Goal: Find specific page/section: Find specific page/section

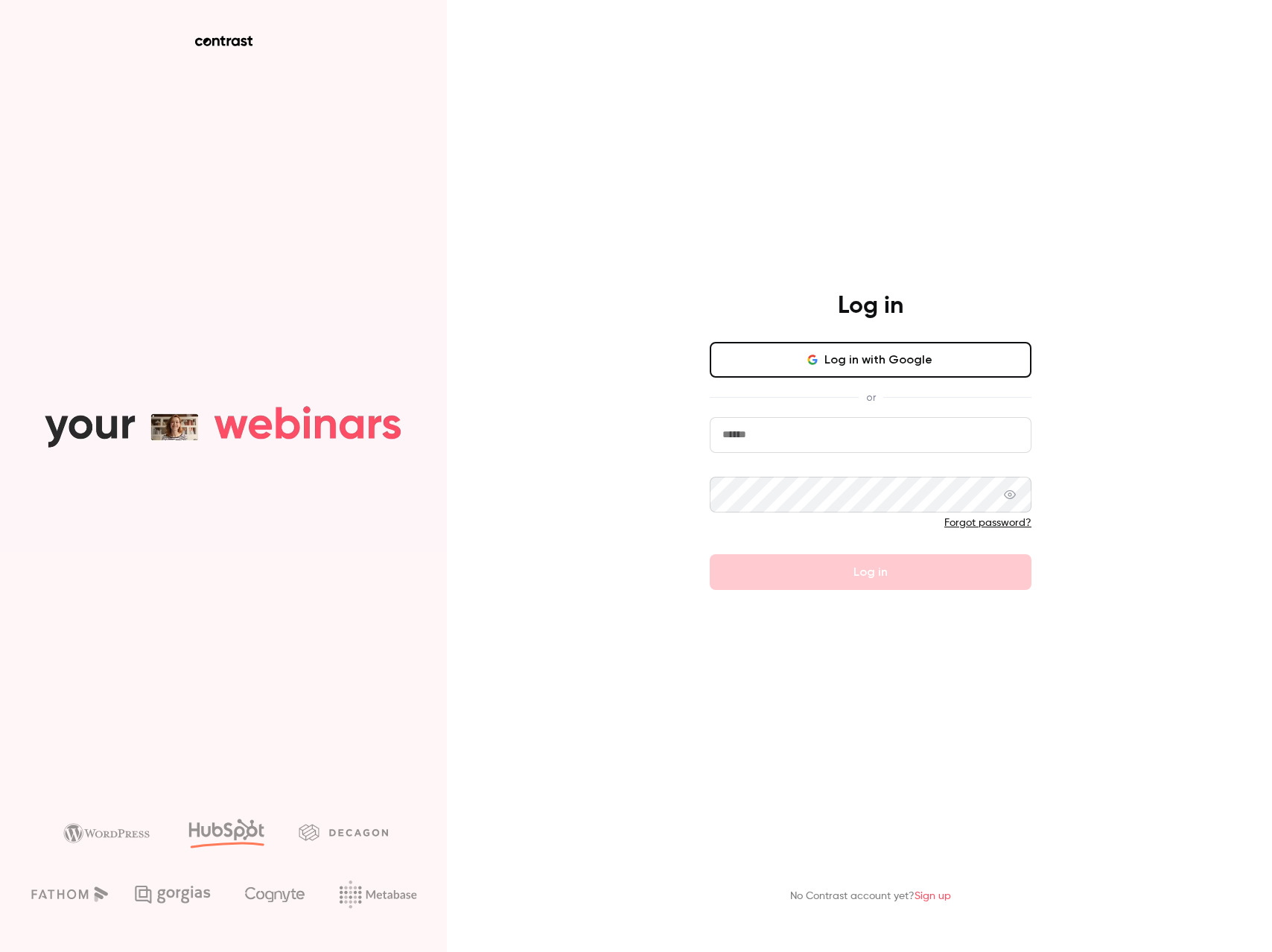
click at [896, 360] on button "Log in with Google" at bounding box center [870, 360] width 321 height 35
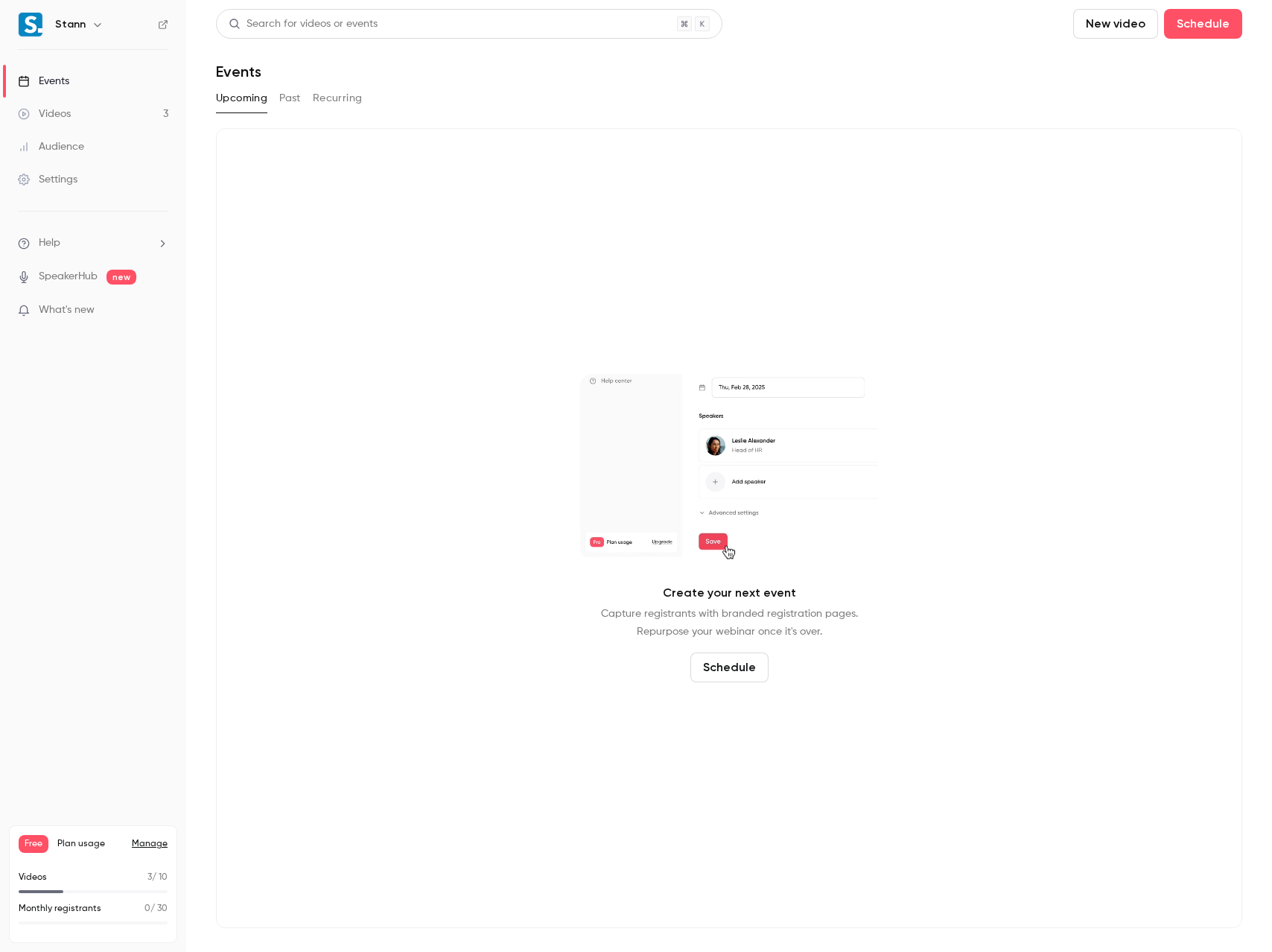
click at [63, 111] on div "Videos" at bounding box center [44, 114] width 53 height 15
